Goal: Task Accomplishment & Management: Use online tool/utility

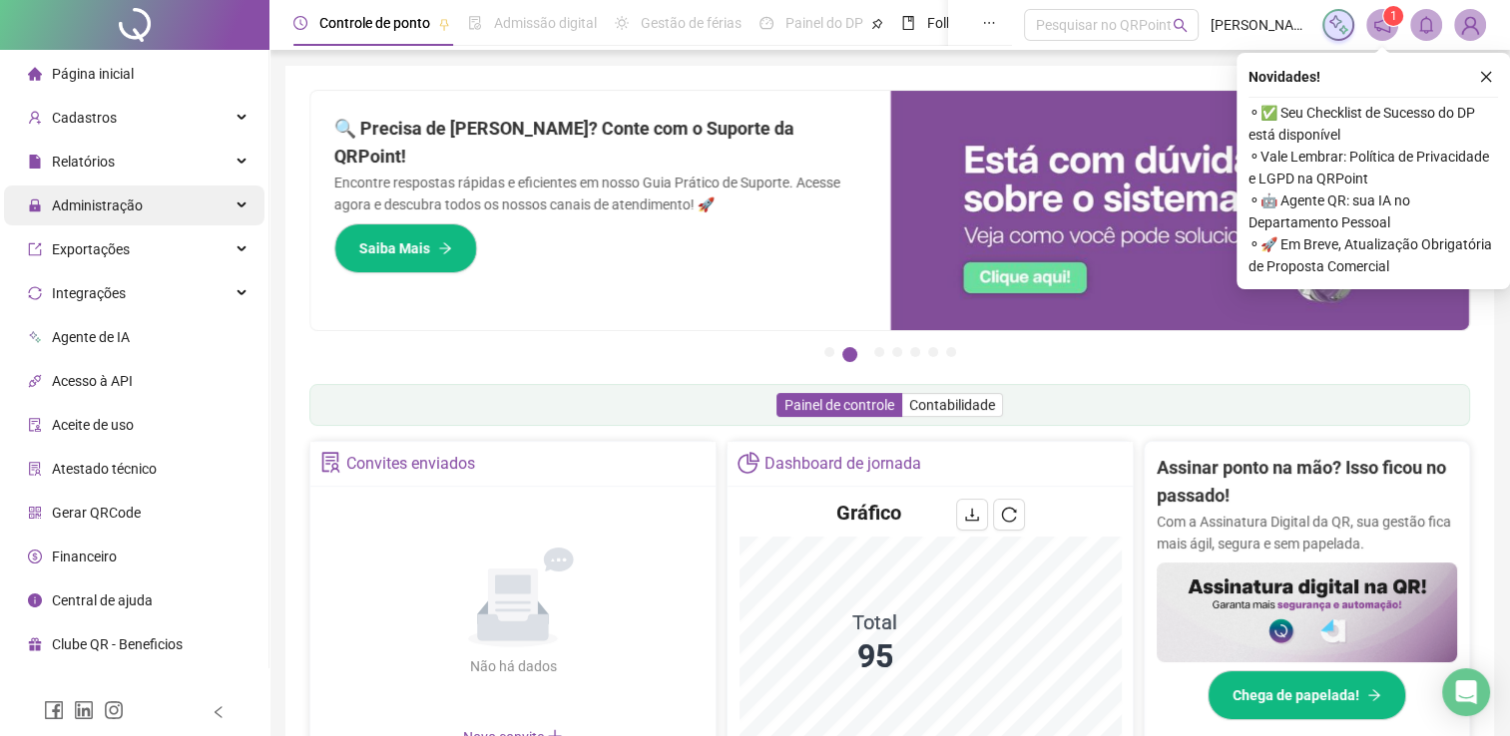
click at [195, 222] on div "Administração" at bounding box center [134, 206] width 260 height 40
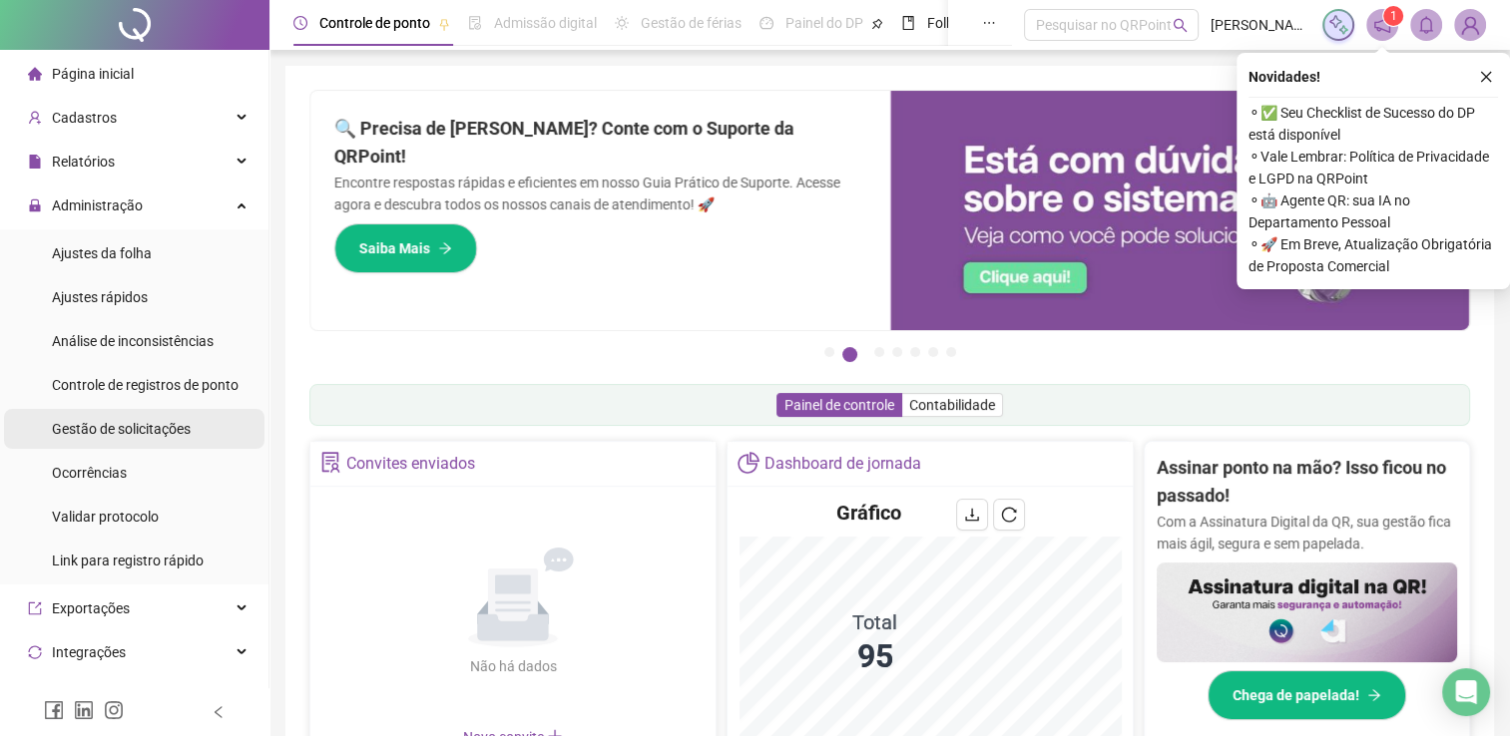
click at [187, 425] on span "Gestão de solicitações" at bounding box center [121, 429] width 139 height 16
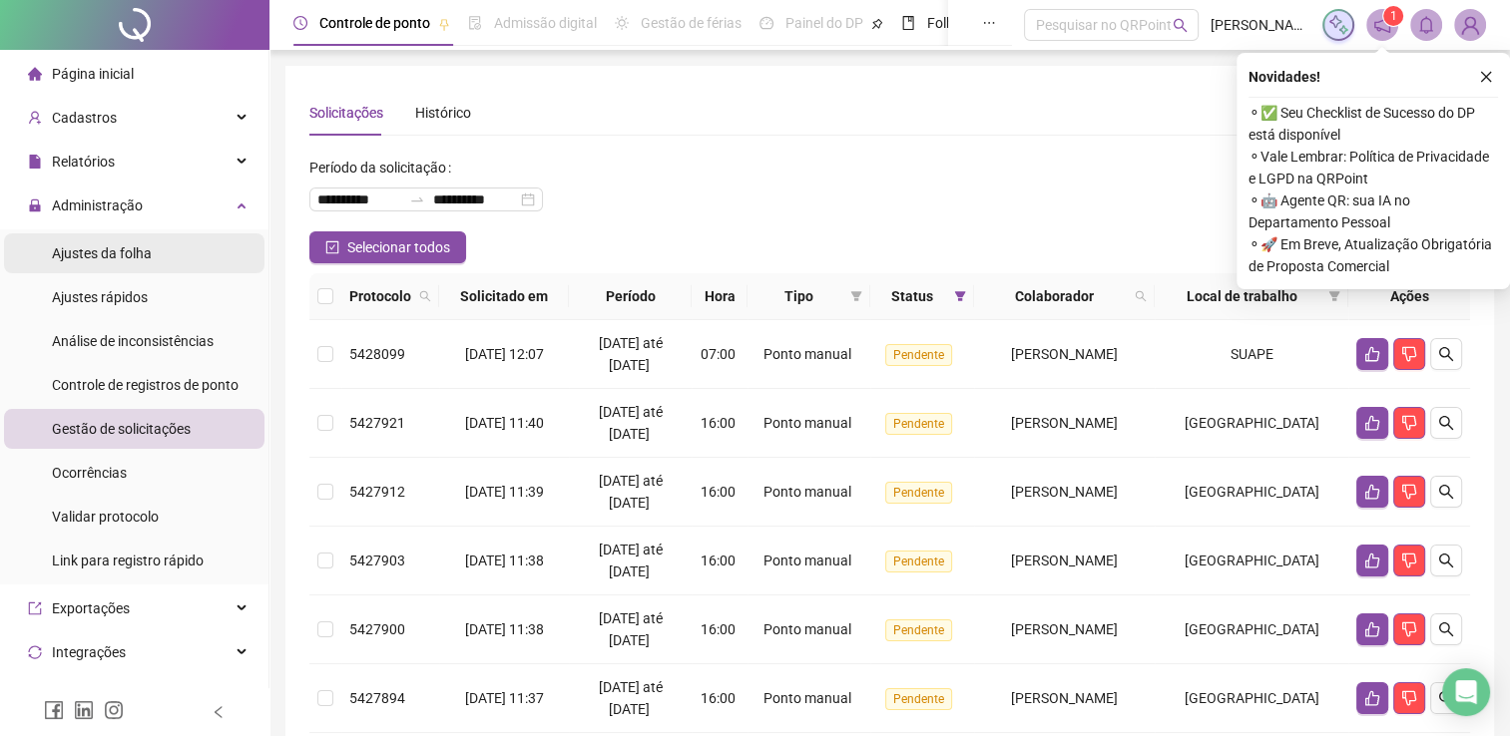
click at [109, 238] on div "Ajustes da folha" at bounding box center [102, 253] width 100 height 40
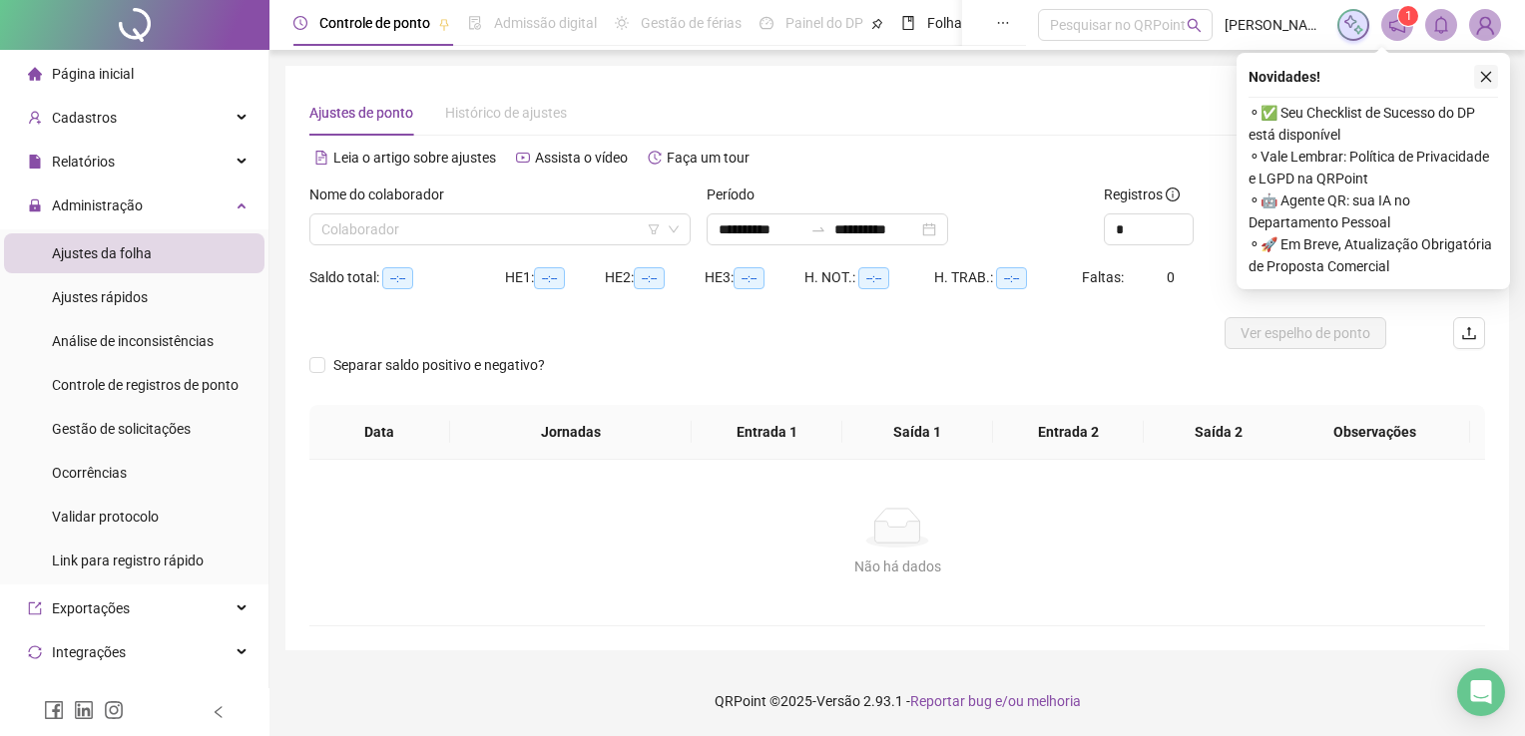
type input "**********"
click at [1477, 78] on button "button" at bounding box center [1486, 77] width 24 height 24
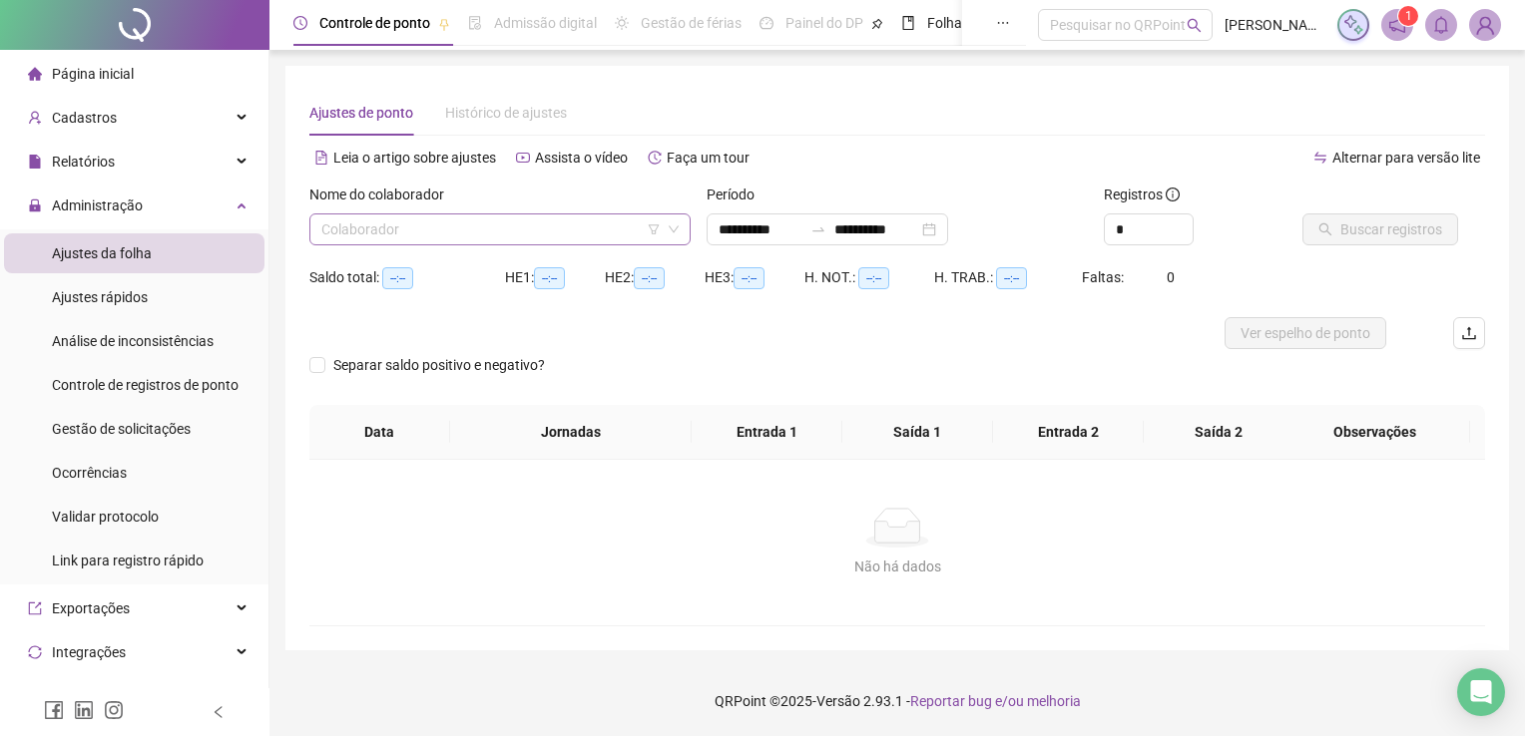
click at [524, 235] on input "search" at bounding box center [490, 230] width 339 height 30
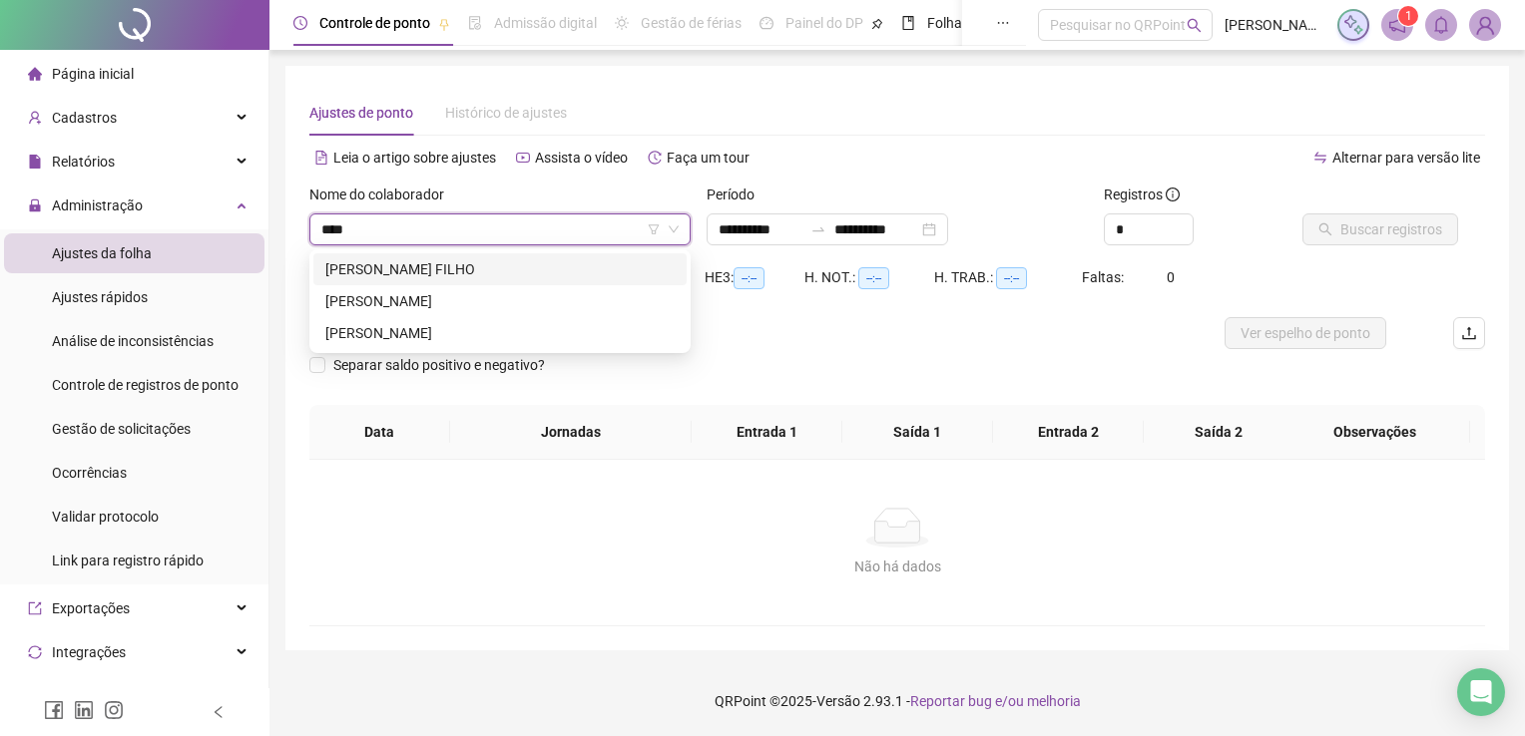
type input "*****"
click at [400, 330] on div "FLAVIO INACIO ALVES" at bounding box center [499, 333] width 349 height 22
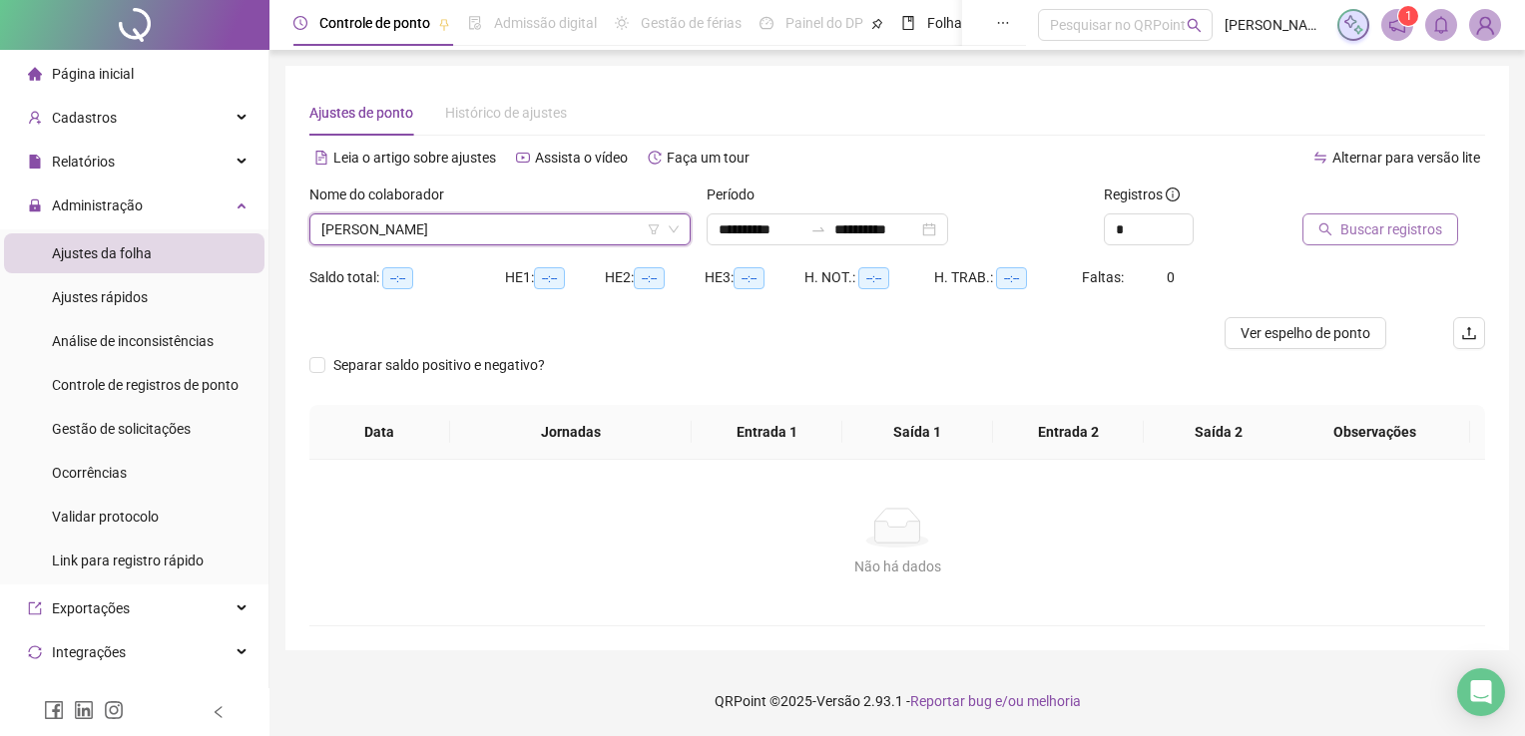
click at [1356, 219] on span "Buscar registros" at bounding box center [1391, 230] width 102 height 22
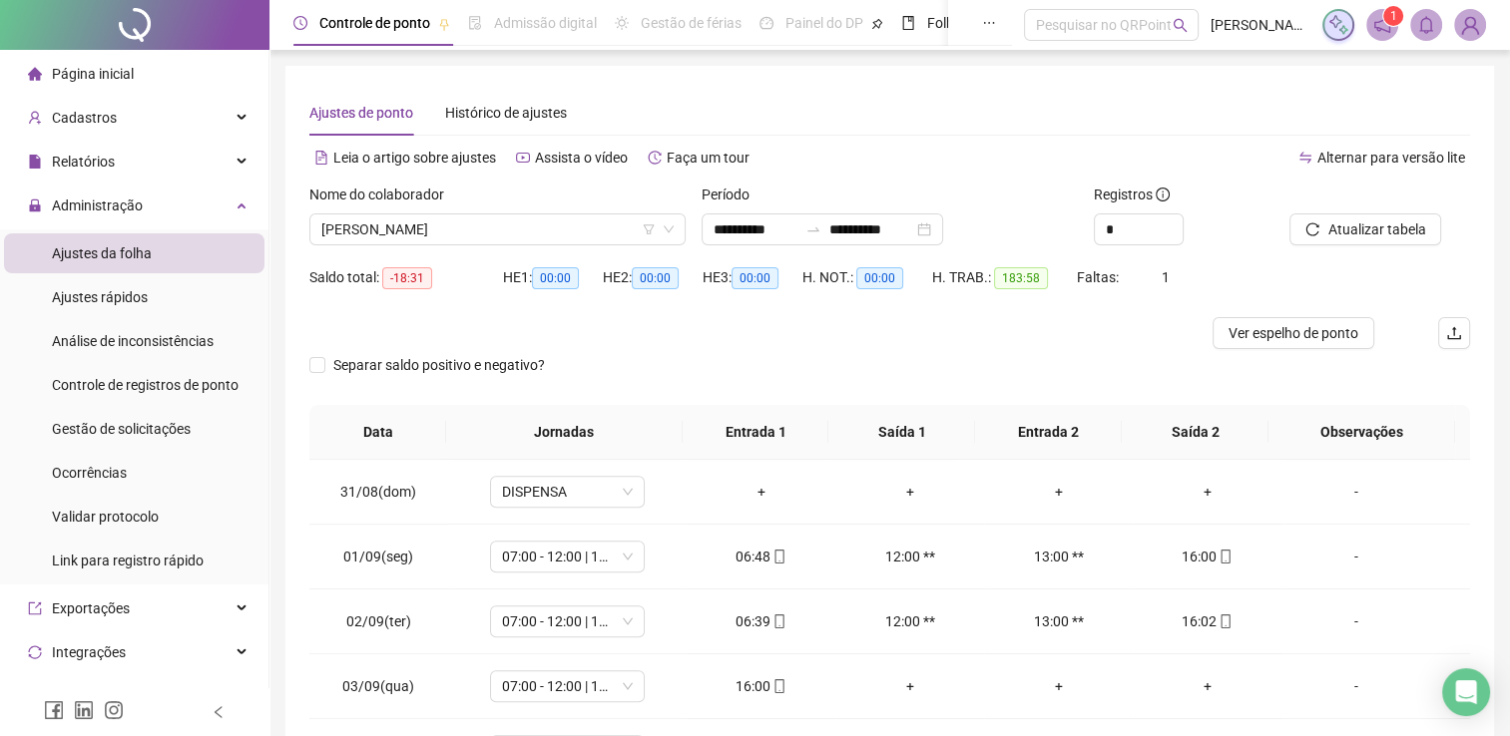
click at [1474, 30] on img at bounding box center [1470, 25] width 30 height 30
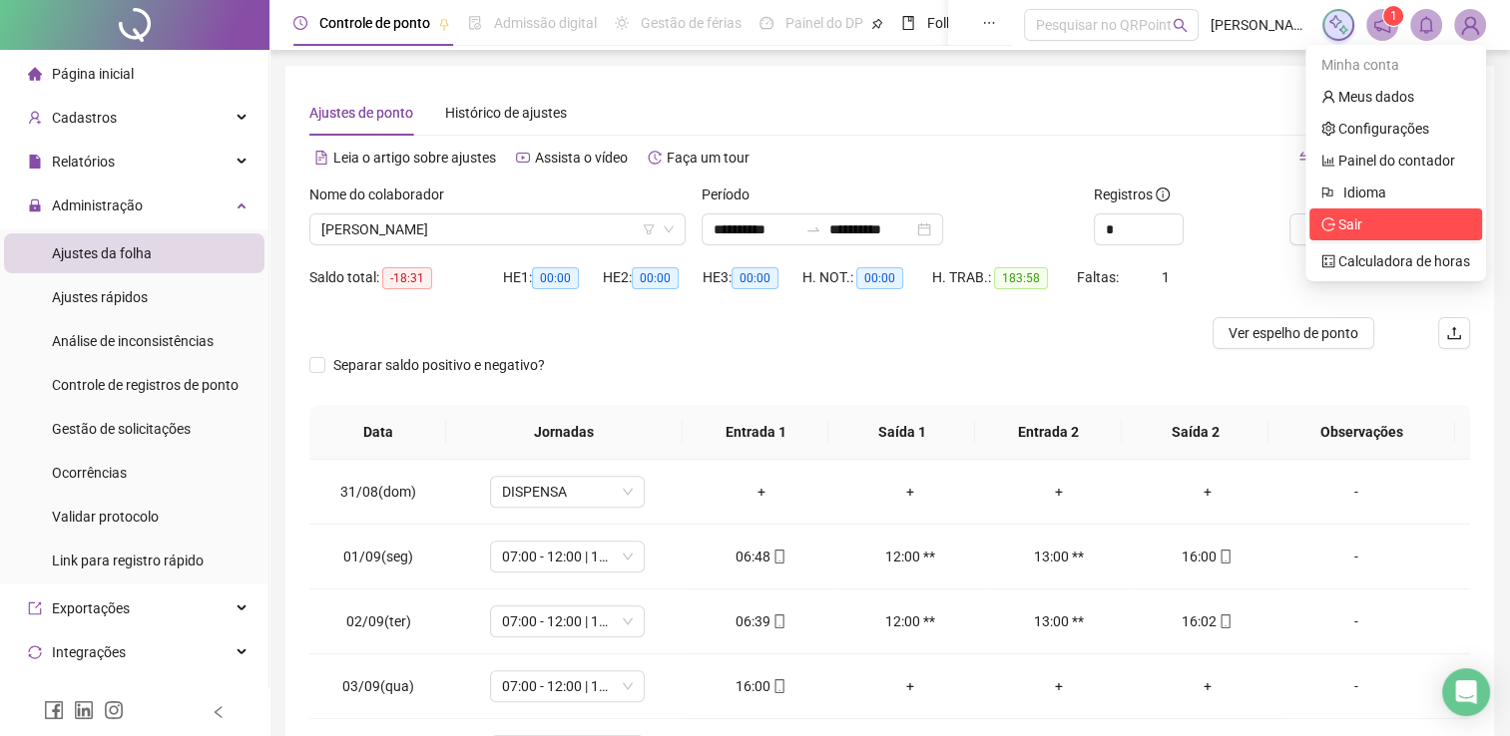
click at [1399, 234] on span "Sair" at bounding box center [1395, 225] width 149 height 22
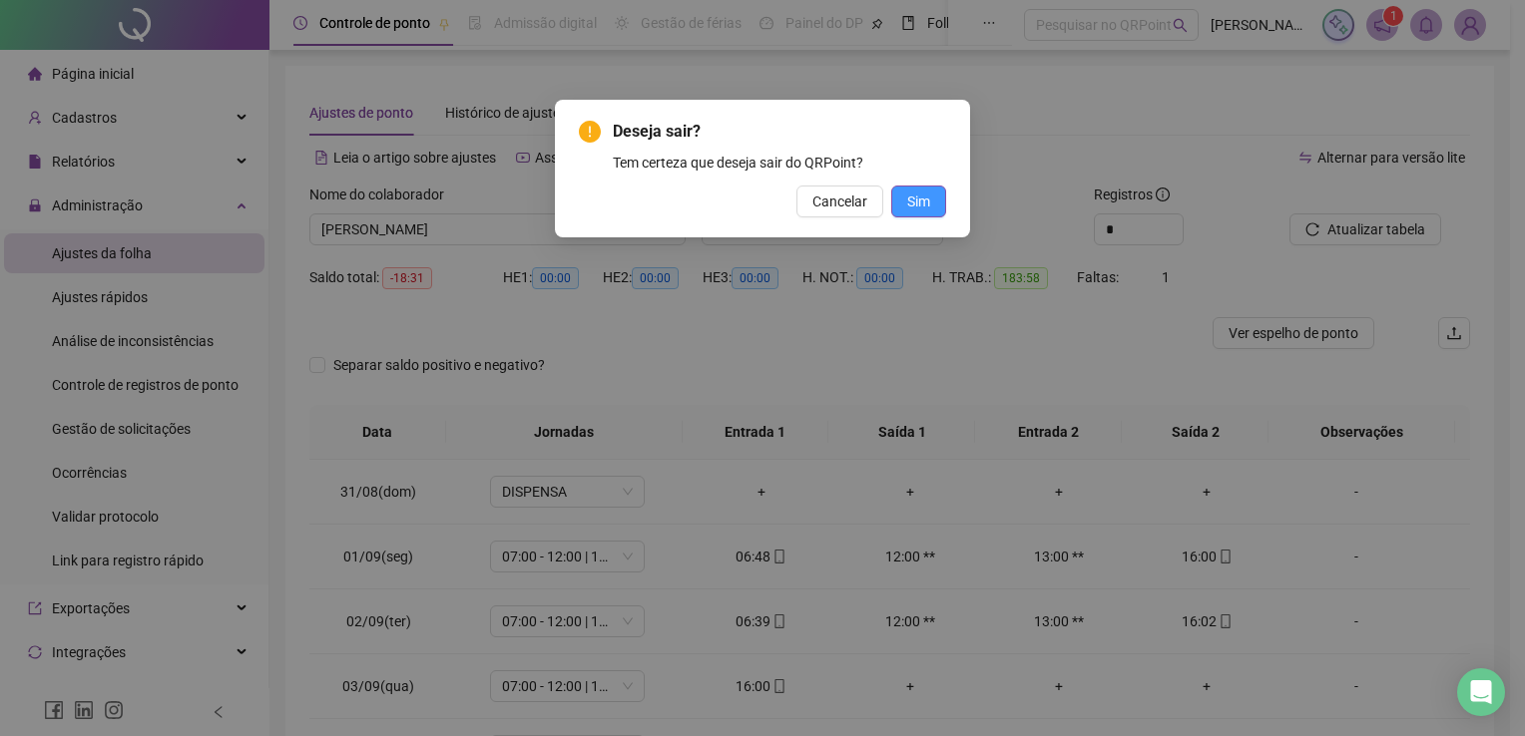
click at [918, 196] on span "Sim" at bounding box center [918, 202] width 23 height 22
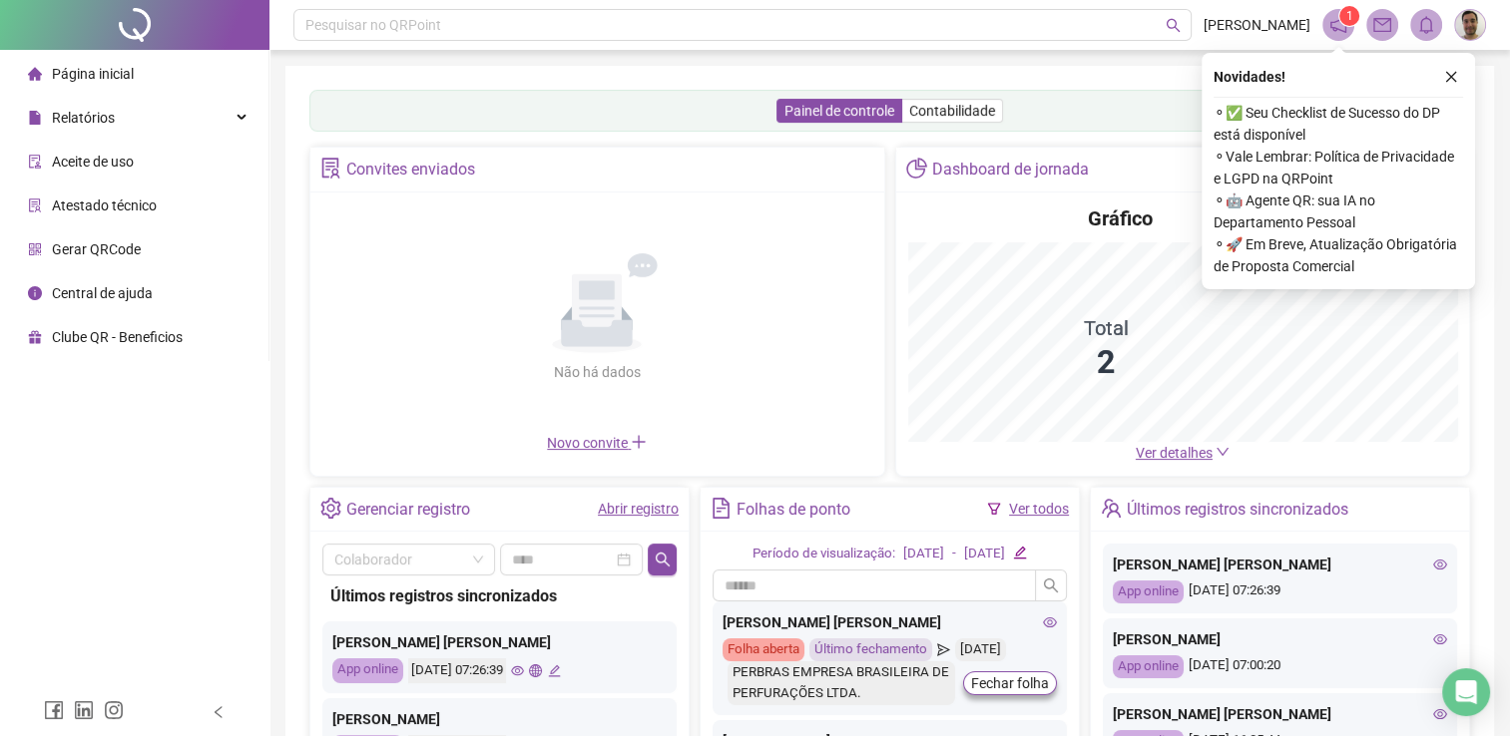
click at [147, 253] on li "Gerar QRCode" at bounding box center [134, 250] width 260 height 40
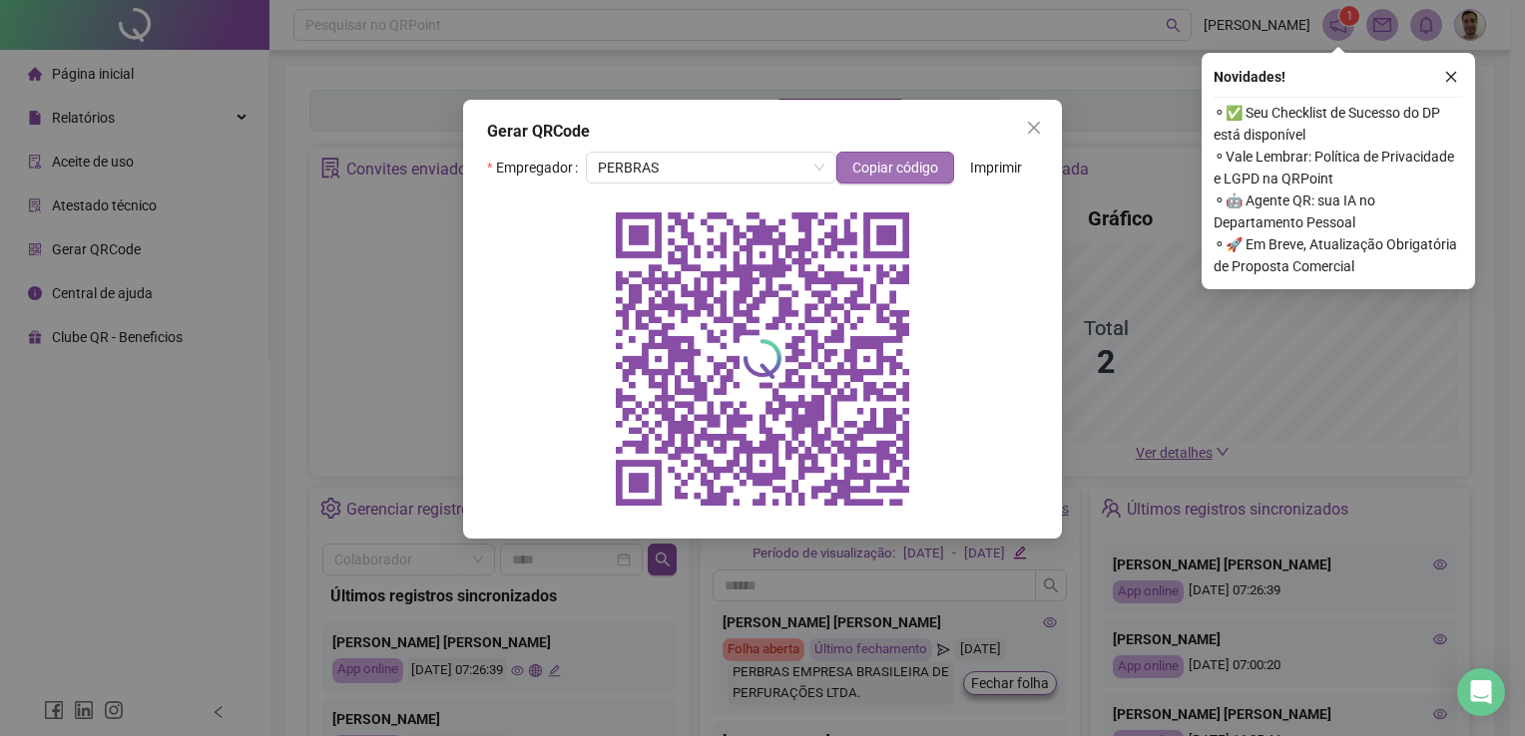
click at [908, 170] on span "Copiar código" at bounding box center [895, 168] width 86 height 22
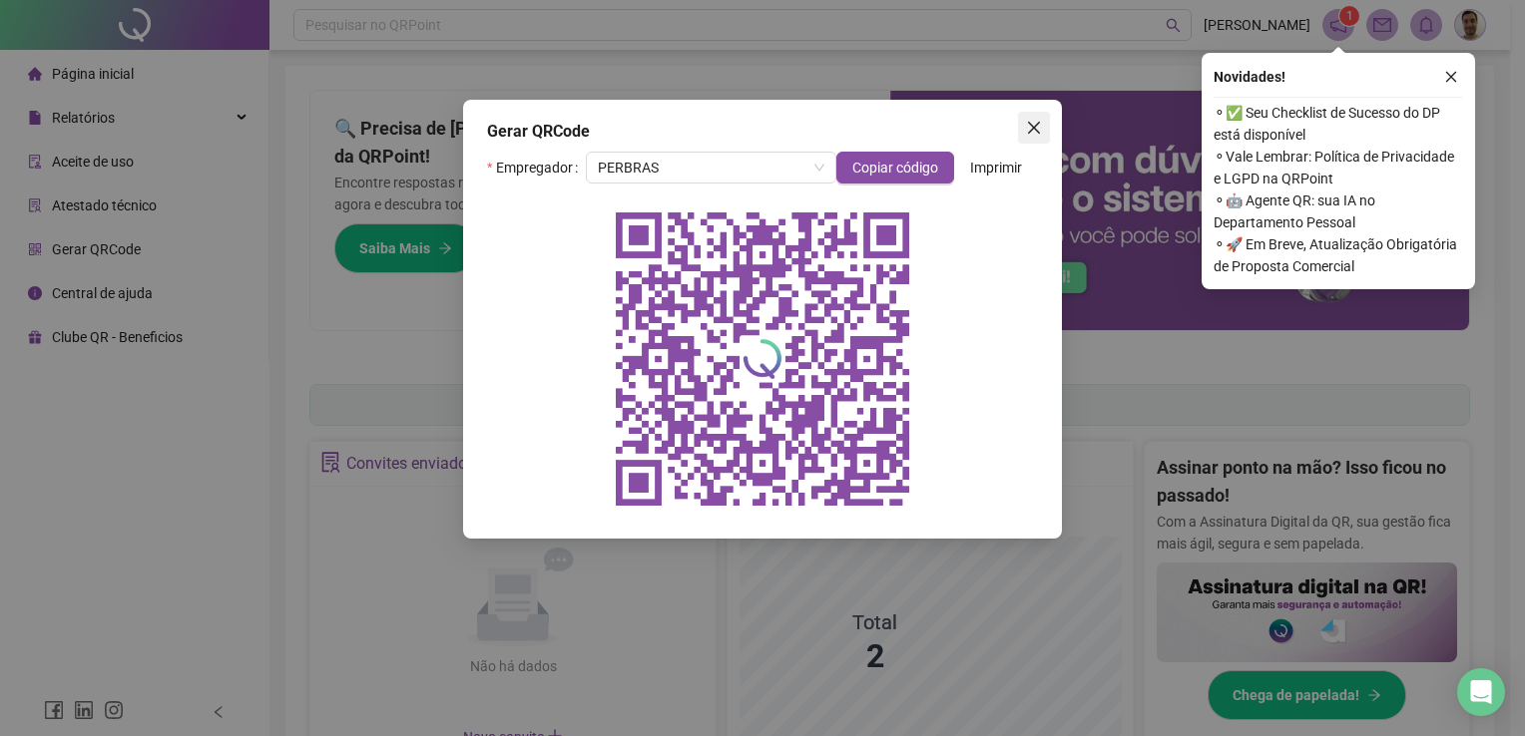
click at [1033, 130] on icon "close" at bounding box center [1034, 128] width 16 height 16
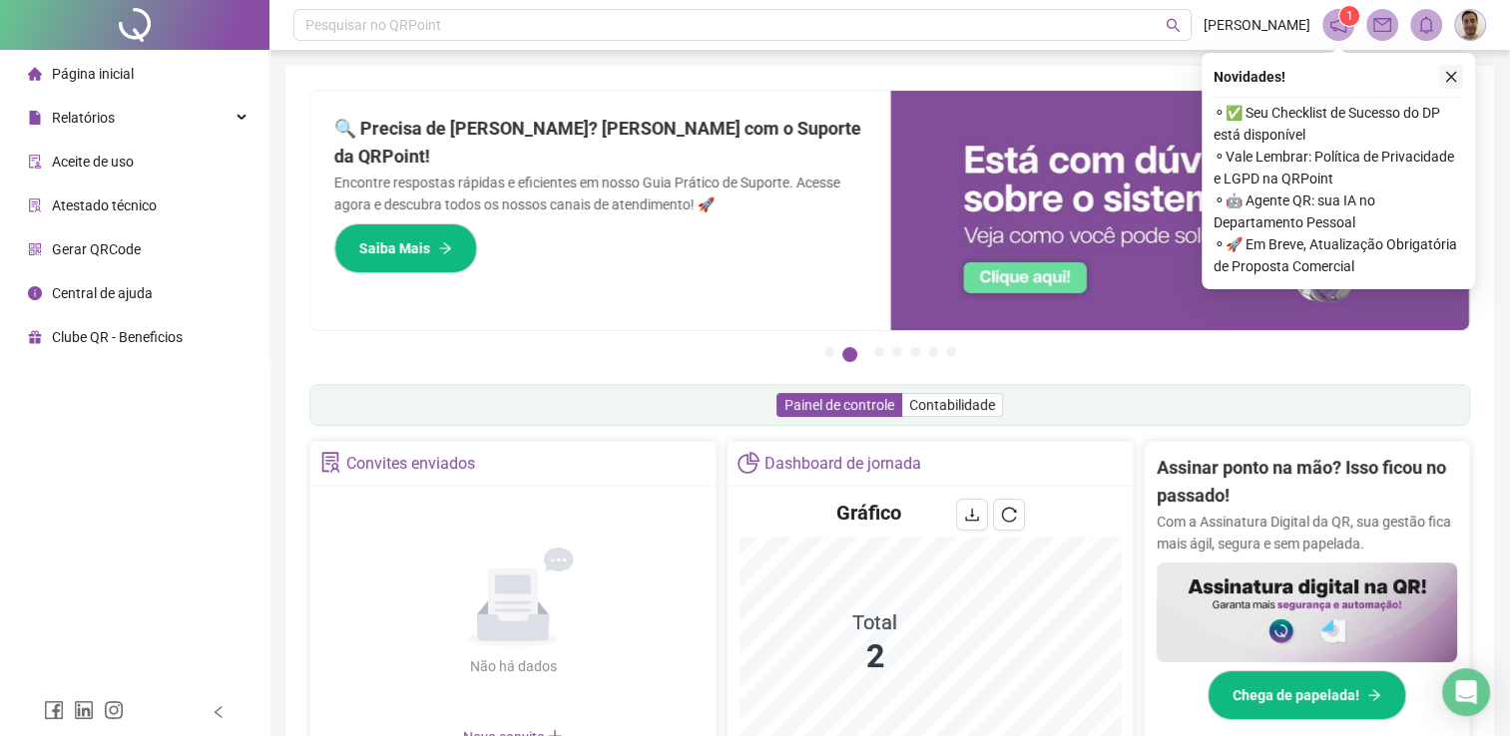
click at [1451, 69] on button "button" at bounding box center [1451, 77] width 24 height 24
